Goal: Transaction & Acquisition: Book appointment/travel/reservation

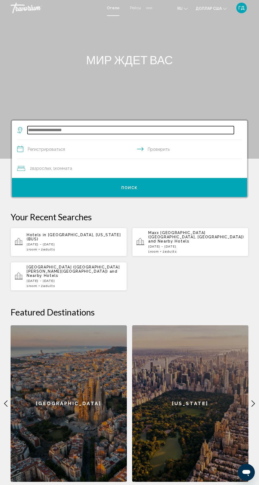
click at [125, 132] on input "Виджет поиска" at bounding box center [130, 130] width 206 height 8
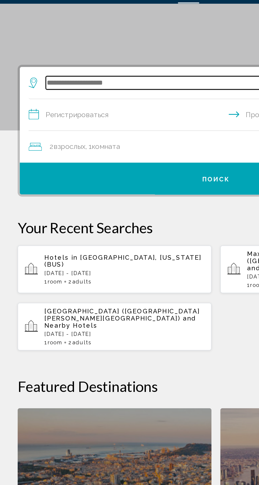
scroll to position [67, 0]
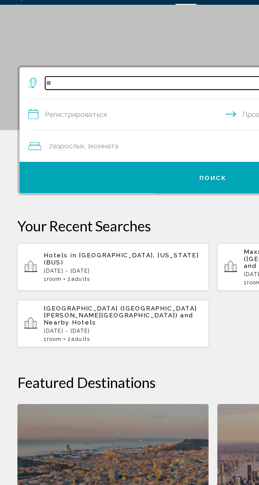
type input "*"
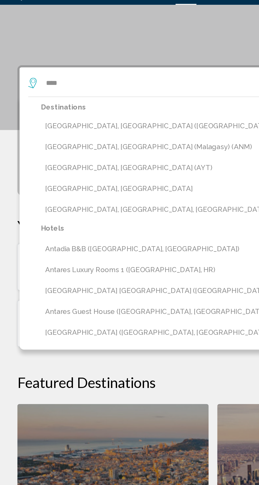
click at [64, 116] on button "[GEOGRAPHIC_DATA], [GEOGRAPHIC_DATA] (AYT)" at bounding box center [133, 115] width 217 height 10
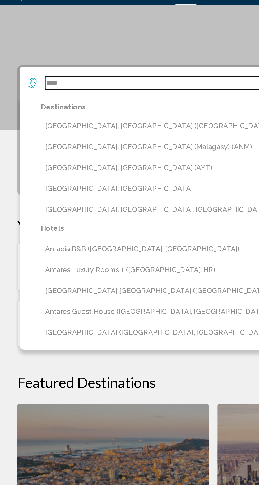
type input "**********"
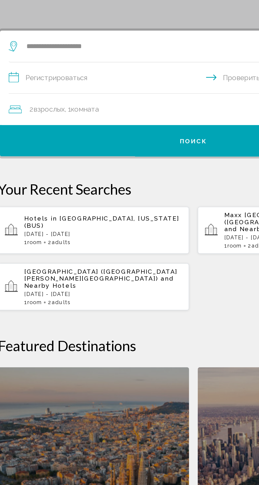
click at [101, 83] on input "**********" at bounding box center [130, 83] width 227 height 20
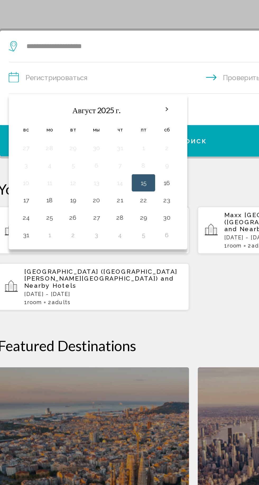
click at [29, 157] on button "17" at bounding box center [28, 156] width 8 height 7
click at [110, 156] on button "23" at bounding box center [113, 156] width 8 height 7
type input "**********"
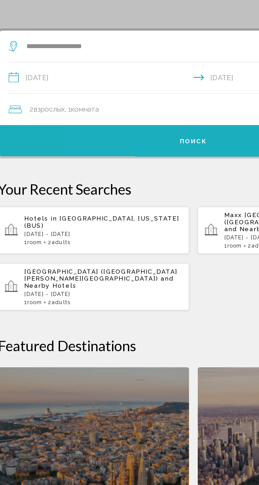
click at [145, 126] on button "Поиск" at bounding box center [129, 120] width 235 height 19
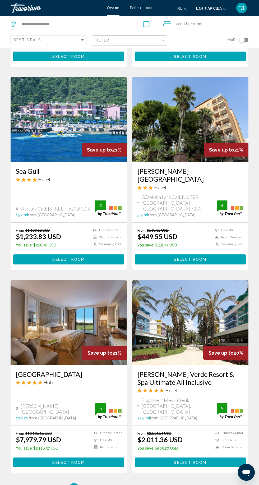
scroll to position [788, 0]
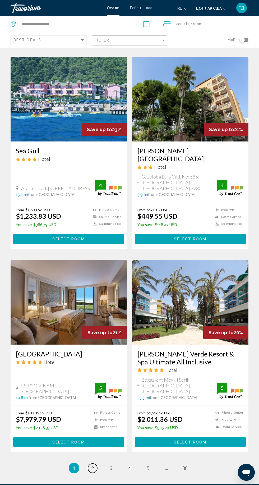
click at [92, 465] on span "2" at bounding box center [92, 468] width 3 height 6
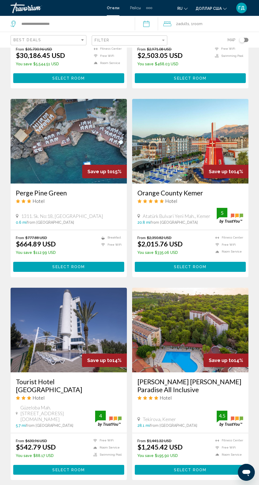
scroll to position [770, 0]
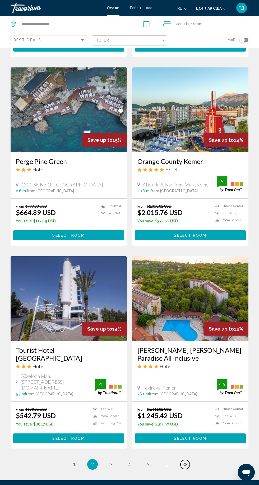
click at [185, 461] on span "38" at bounding box center [184, 464] width 5 height 6
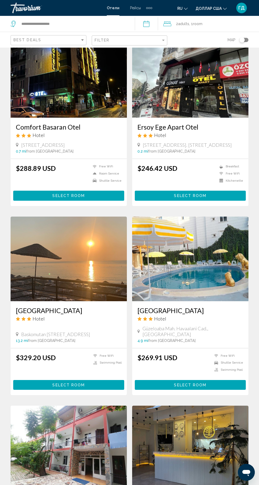
scroll to position [368, 0]
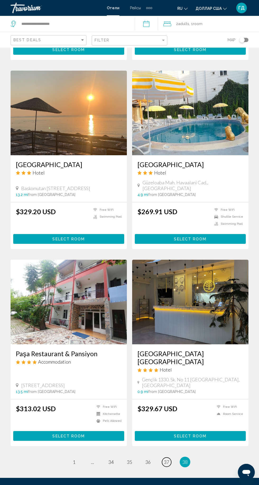
click at [166, 459] on span "37" at bounding box center [166, 462] width 5 height 6
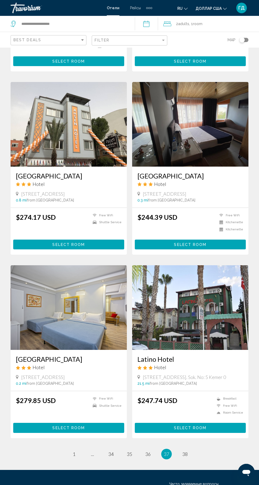
scroll to position [760, 0]
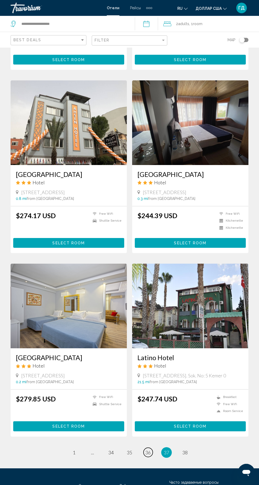
click at [150, 449] on span "36" at bounding box center [147, 452] width 5 height 6
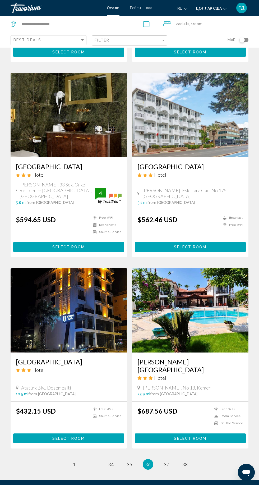
scroll to position [745, 0]
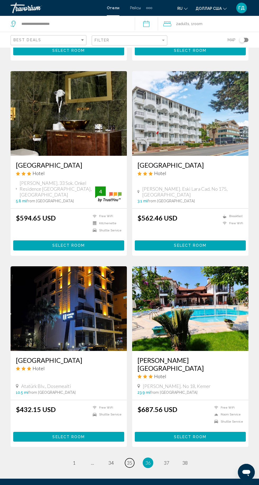
click at [127, 460] on span "35" at bounding box center [129, 463] width 5 height 6
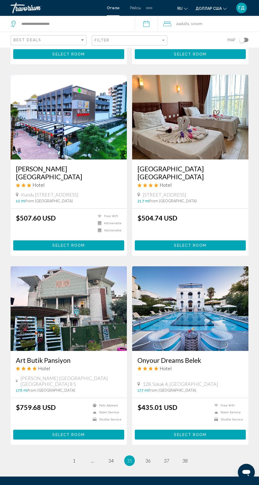
scroll to position [742, 0]
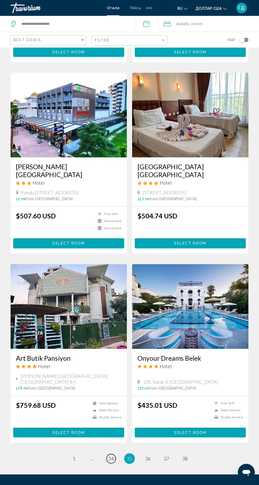
click at [111, 455] on span "34" at bounding box center [110, 458] width 5 height 6
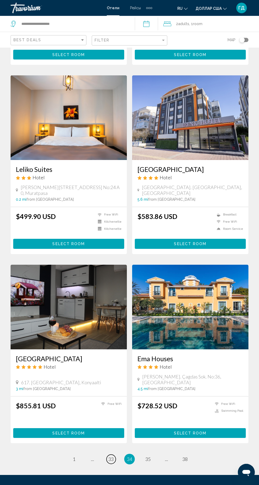
scroll to position [740, 0]
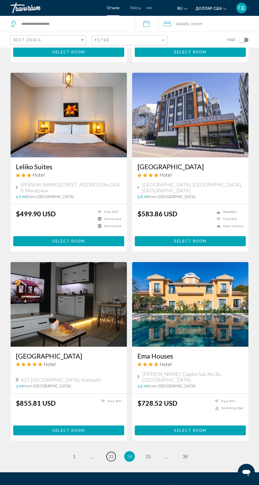
click at [110, 453] on span "33" at bounding box center [110, 456] width 5 height 6
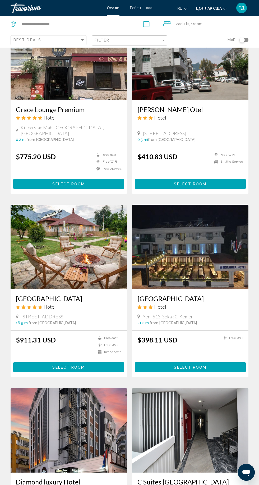
scroll to position [425, 0]
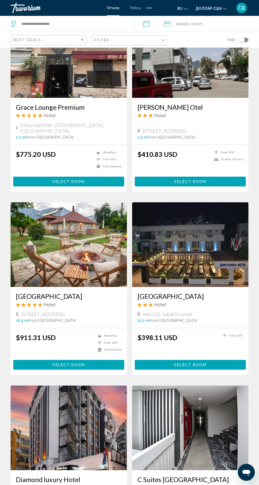
click at [236, 261] on img "Основное содержание" at bounding box center [190, 244] width 116 height 85
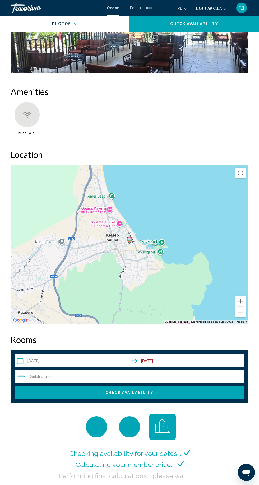
scroll to position [530, 0]
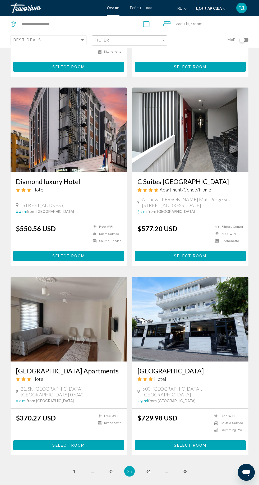
scroll to position [760, 0]
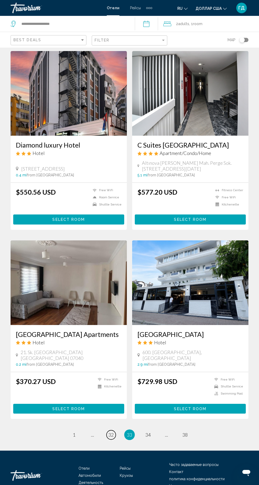
click at [110, 437] on span "32" at bounding box center [110, 435] width 5 height 6
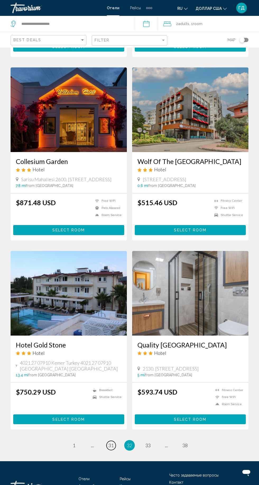
scroll to position [752, 0]
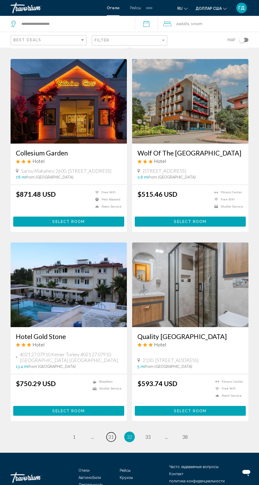
click at [110, 440] on span "31" at bounding box center [110, 437] width 5 height 6
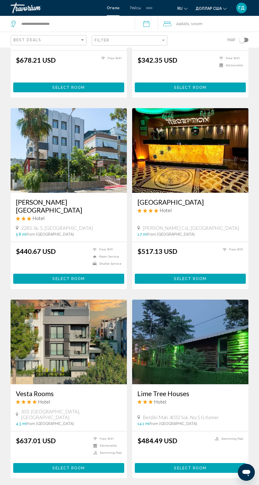
scroll to position [724, 0]
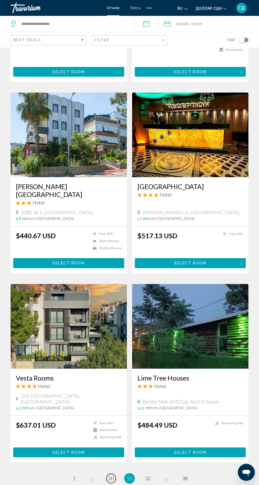
click at [109, 475] on span "30" at bounding box center [110, 478] width 5 height 6
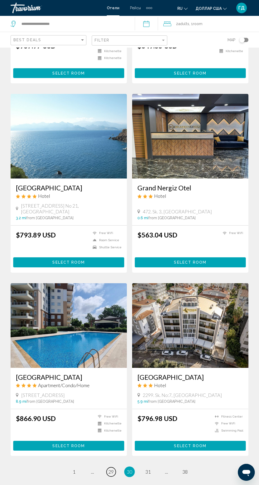
scroll to position [728, 0]
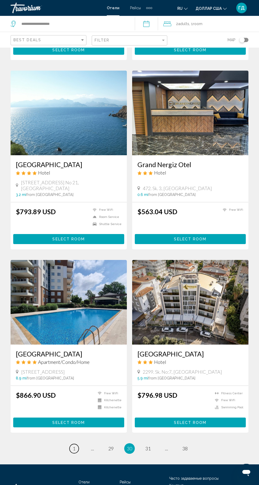
click at [75, 445] on span "1" at bounding box center [74, 448] width 3 height 6
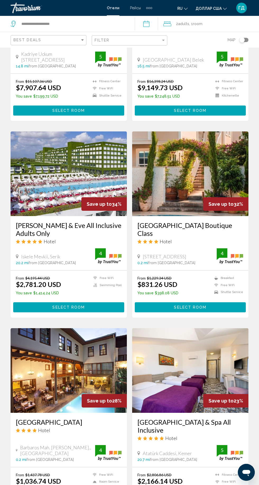
scroll to position [321, 0]
click at [236, 155] on img "Основное содержание" at bounding box center [190, 173] width 116 height 85
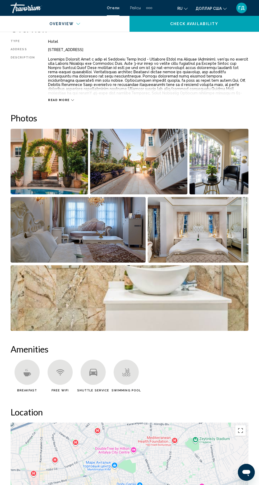
scroll to position [270, 0]
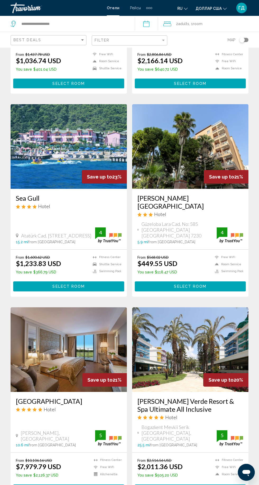
scroll to position [741, 0]
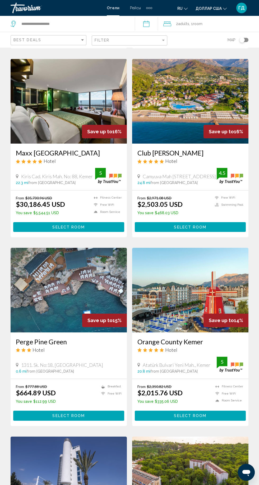
scroll to position [591, 0]
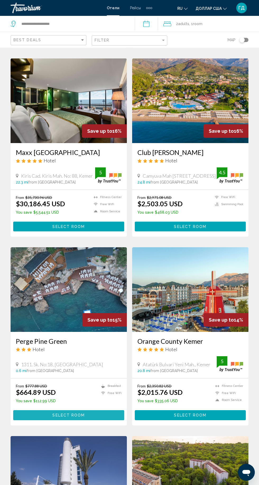
click at [89, 410] on button "Select Room" at bounding box center [68, 415] width 111 height 10
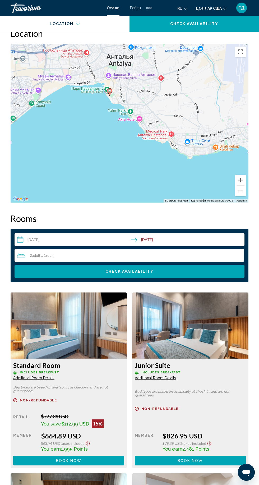
scroll to position [666, 0]
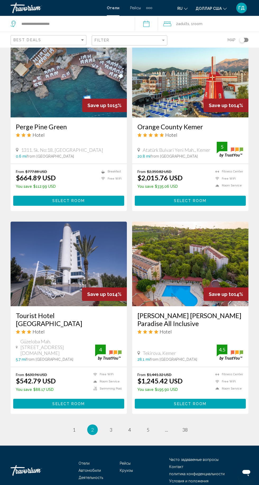
scroll to position [807, 0]
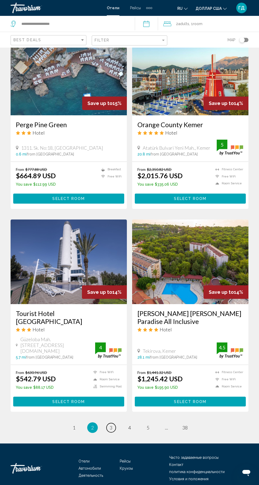
click at [111, 424] on span "3" at bounding box center [111, 427] width 3 height 6
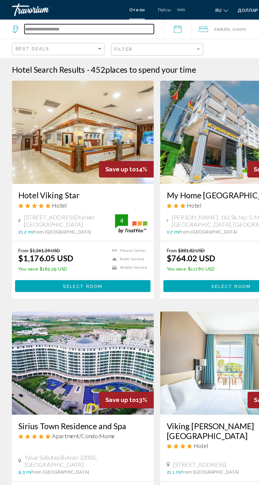
click at [52, 26] on input "**********" at bounding box center [74, 24] width 106 height 8
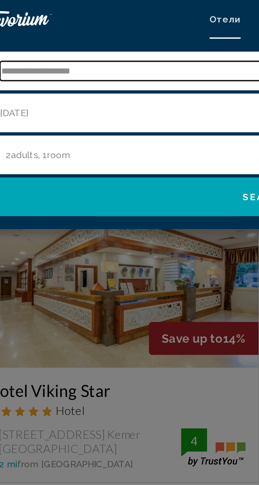
click at [66, 30] on input "**********" at bounding box center [133, 29] width 225 height 8
type input "*"
click at [31, 29] on input "Search widget" at bounding box center [133, 29] width 225 height 8
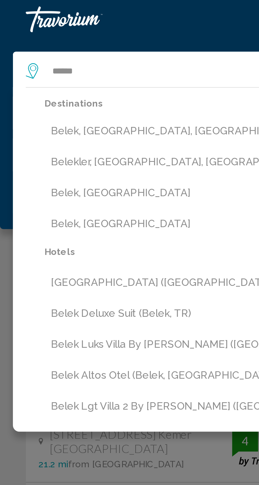
click at [26, 78] on button "Belek, [GEOGRAPHIC_DATA]" at bounding box center [133, 79] width 230 height 10
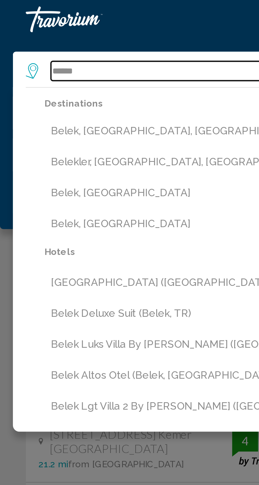
type input "**********"
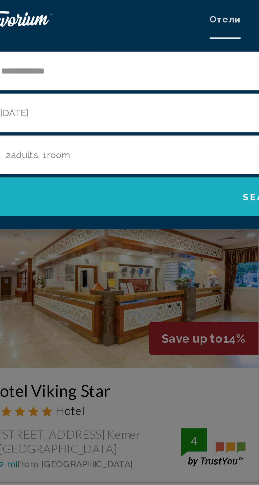
click at [38, 85] on button "Search" at bounding box center [129, 81] width 248 height 16
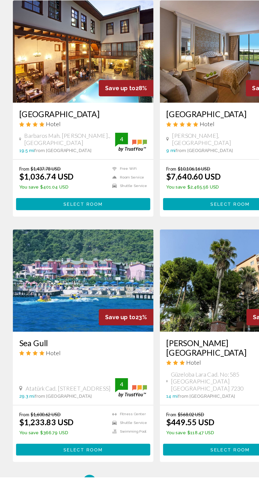
scroll to position [770, 0]
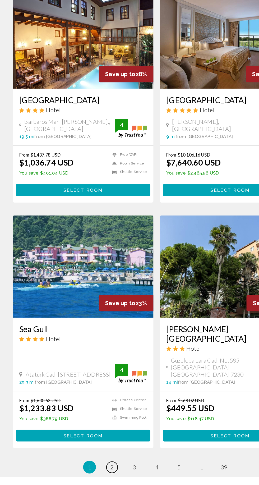
click at [92, 473] on span "2" at bounding box center [92, 476] width 3 height 6
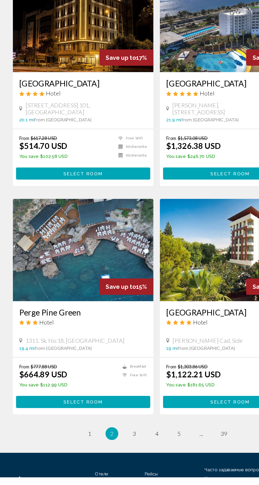
scroll to position [773, 0]
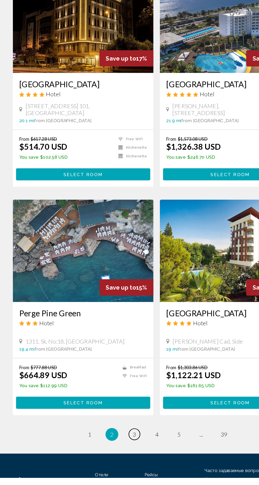
click at [112, 446] on span "3" at bounding box center [111, 449] width 3 height 6
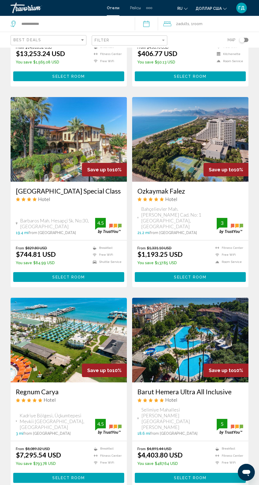
scroll to position [763, 0]
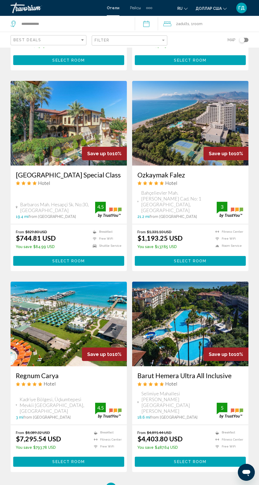
click at [130, 483] on link "page 4" at bounding box center [129, 487] width 9 height 9
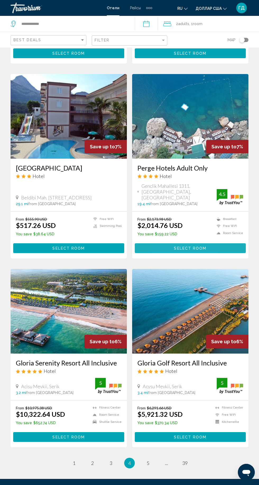
scroll to position [770, 0]
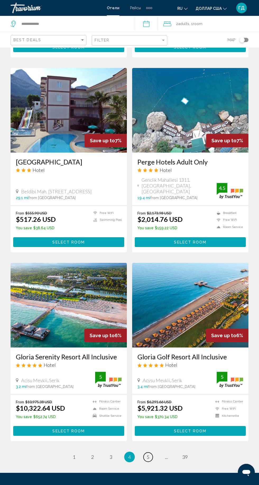
click at [148, 454] on span "5" at bounding box center [148, 457] width 3 height 6
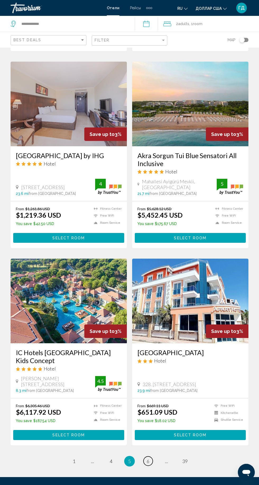
scroll to position [786, 0]
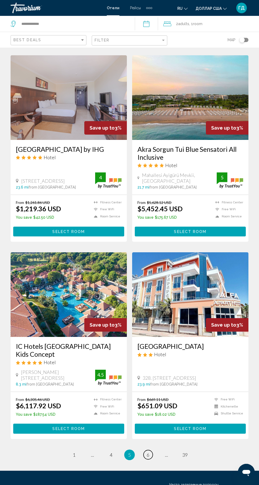
click at [148, 452] on span "6" at bounding box center [148, 455] width 3 height 6
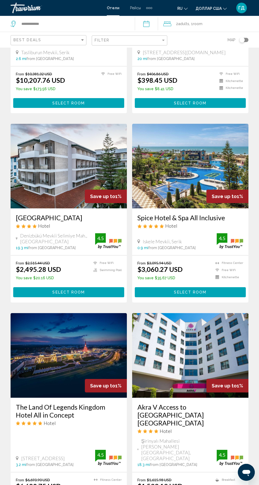
scroll to position [779, 0]
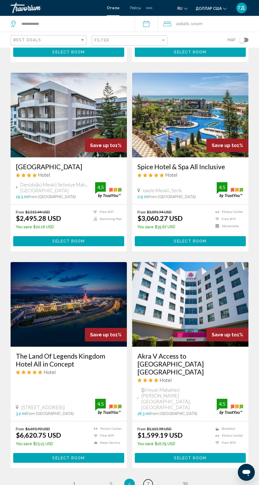
click at [148, 481] on span "7" at bounding box center [148, 484] width 3 height 6
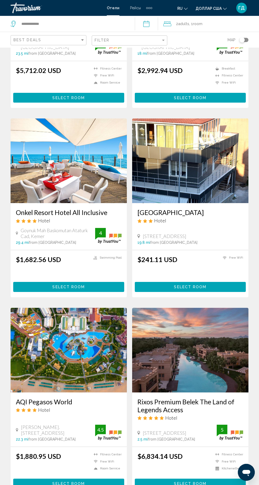
scroll to position [780, 0]
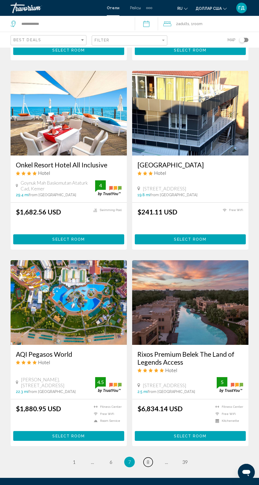
click at [150, 457] on link "page 8" at bounding box center [148, 461] width 9 height 9
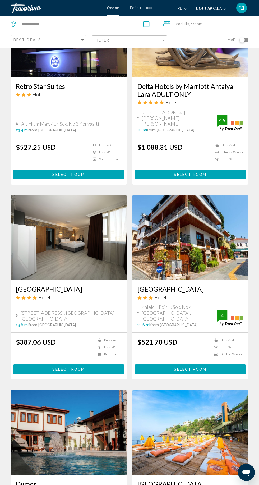
scroll to position [473, 0]
